Goal: Task Accomplishment & Management: Manage account settings

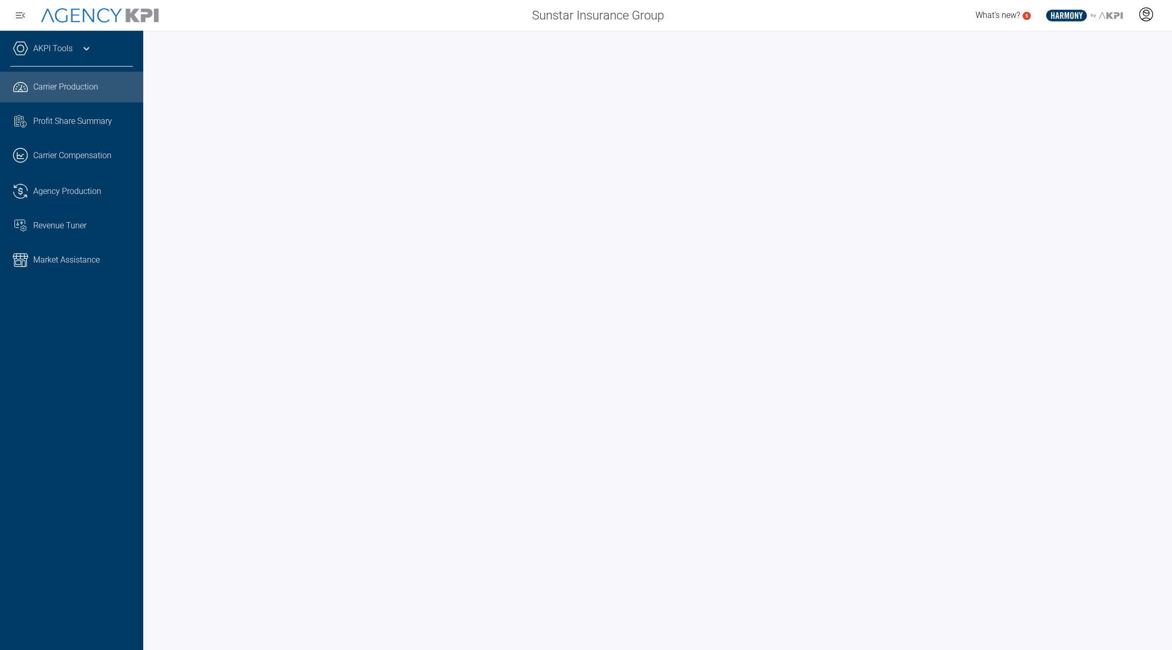
click at [1148, 19] on icon at bounding box center [1146, 14] width 15 height 15
click at [1097, 75] on li "Log Out" at bounding box center [1106, 71] width 110 height 21
